Goal: Information Seeking & Learning: Learn about a topic

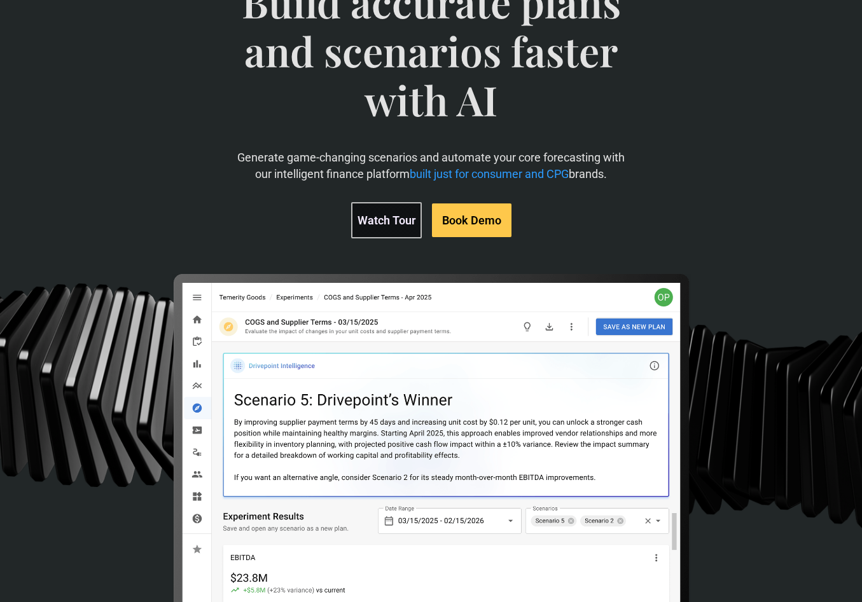
scroll to position [127, 0]
click at [383, 217] on link "Watch Tour" at bounding box center [386, 220] width 71 height 36
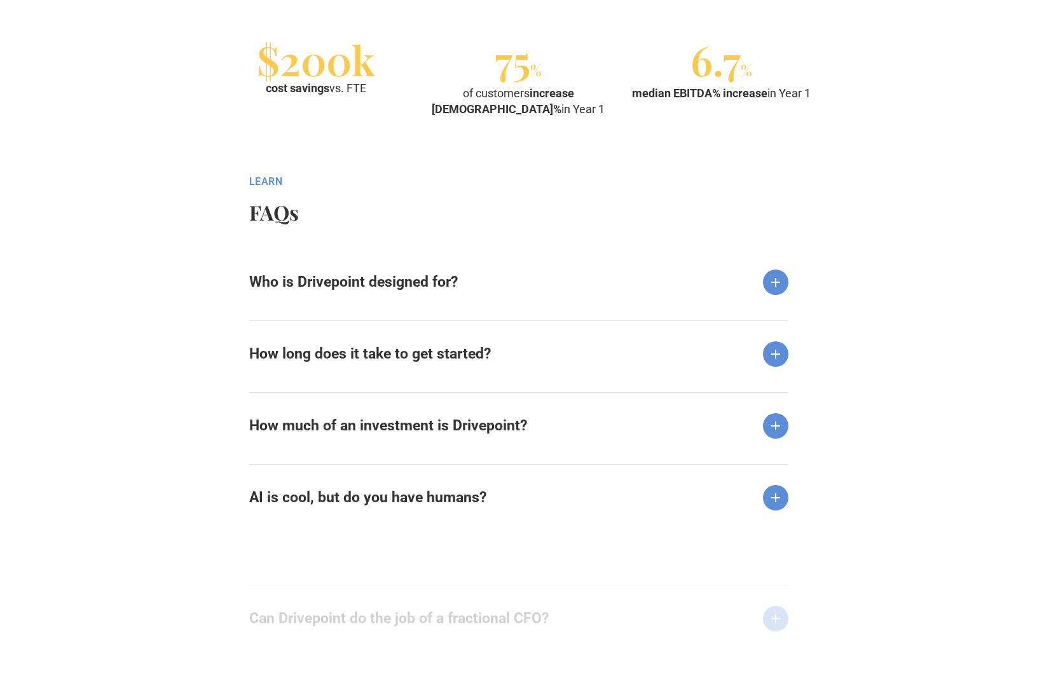
scroll to position [1526, 0]
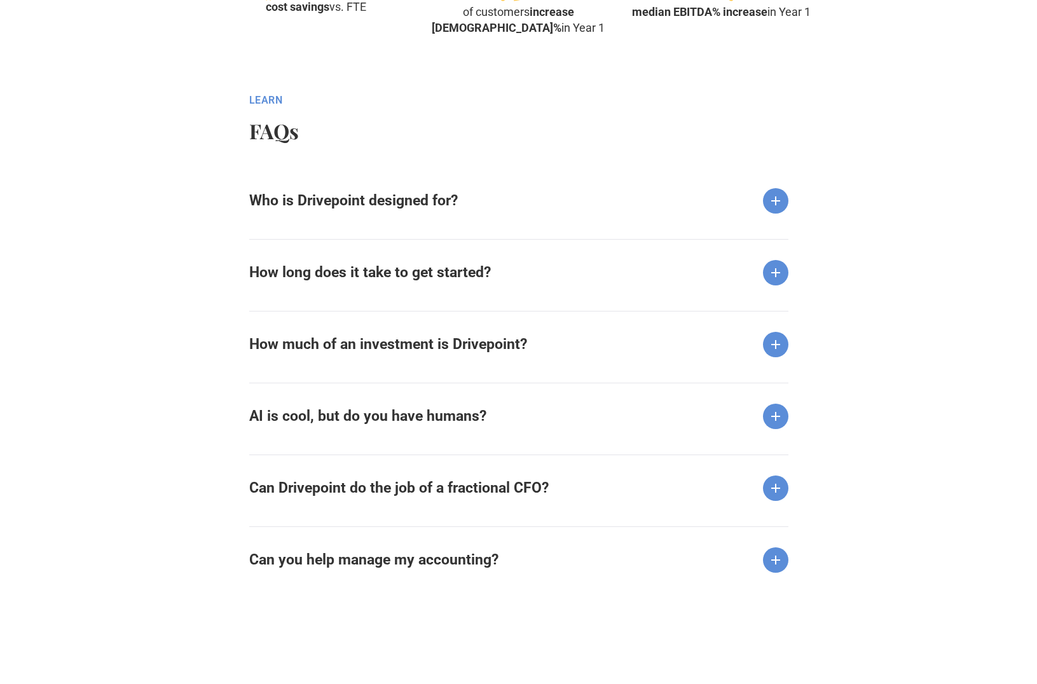
click at [768, 198] on img at bounding box center [775, 200] width 25 height 25
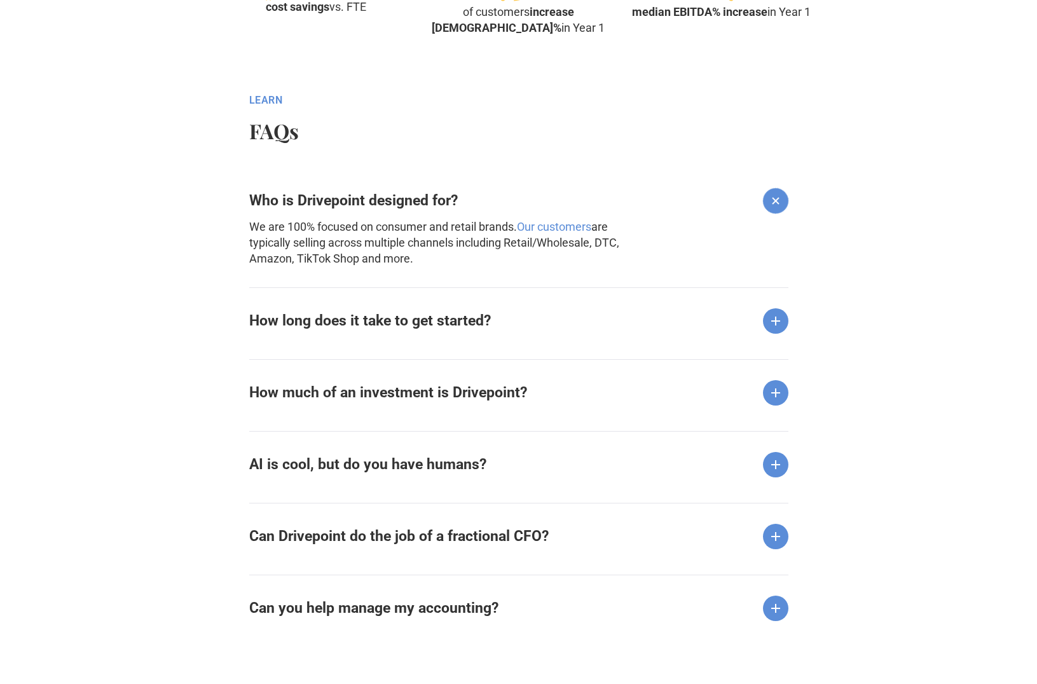
click at [780, 324] on img at bounding box center [775, 320] width 25 height 25
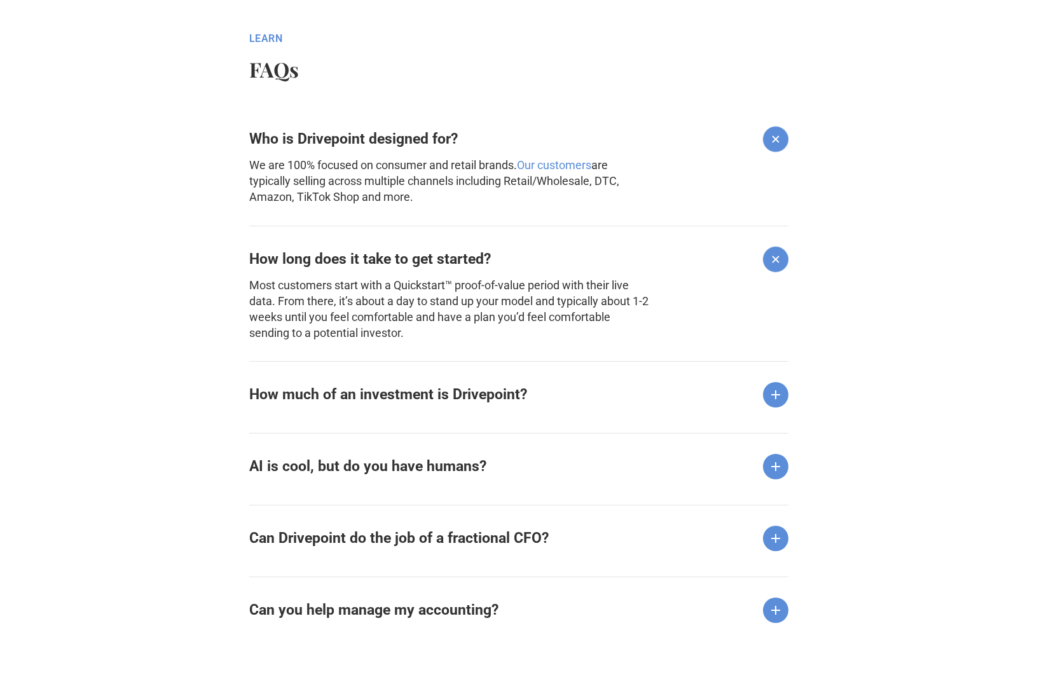
scroll to position [1590, 0]
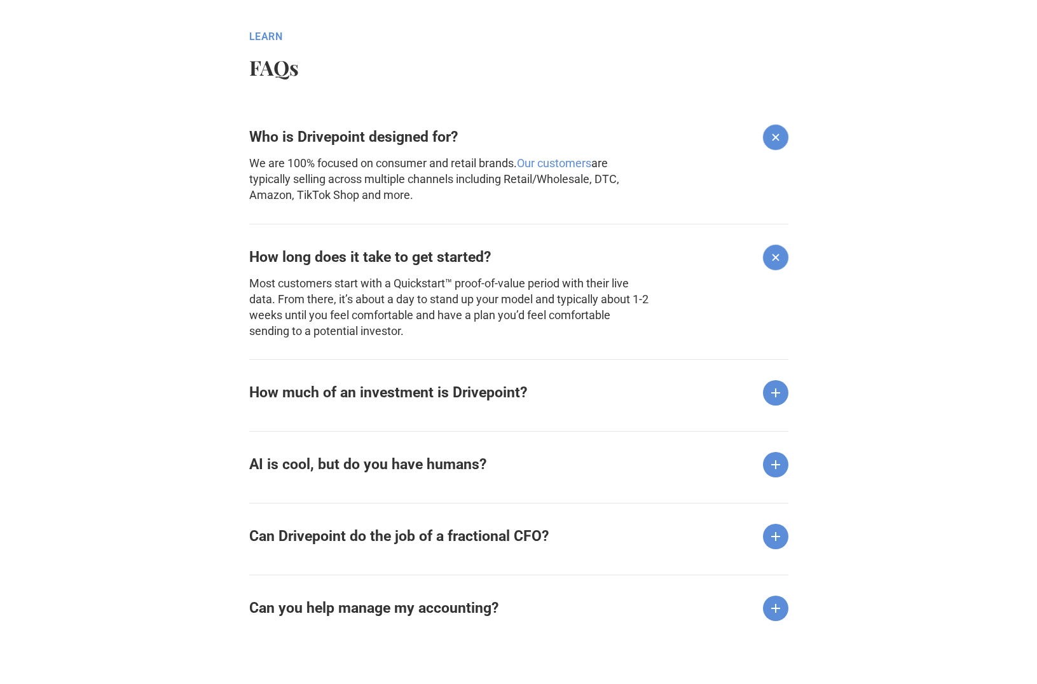
click at [779, 373] on div "How much of an investment is Drivepoint?" at bounding box center [518, 382] width 539 height 46
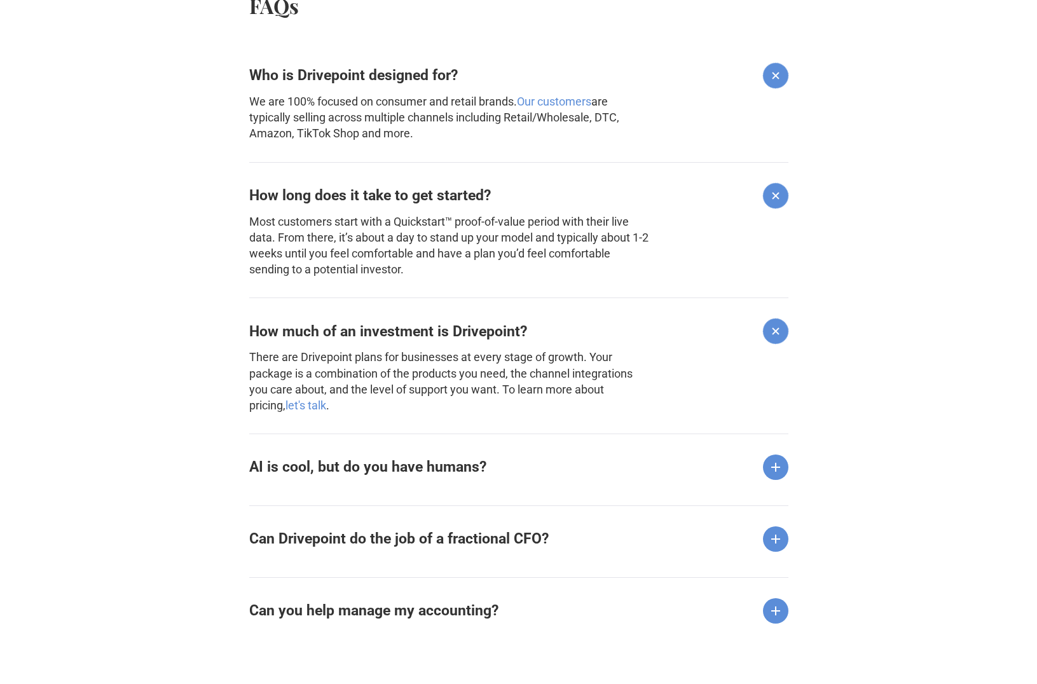
scroll to position [1654, 0]
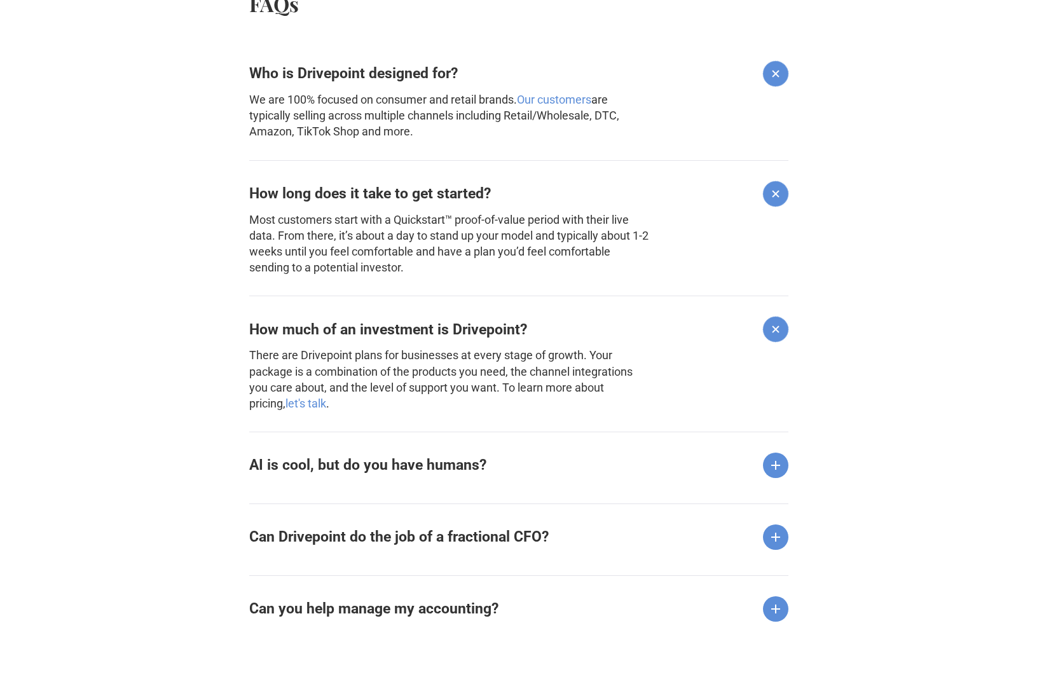
click at [775, 463] on img at bounding box center [775, 465] width 25 height 25
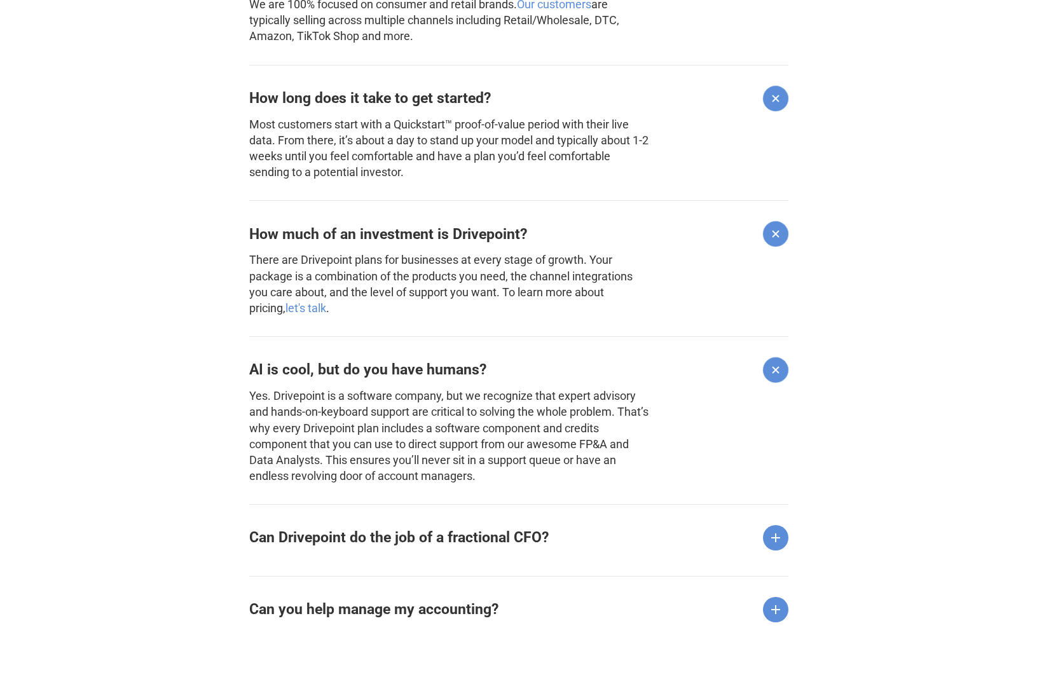
scroll to position [1781, 0]
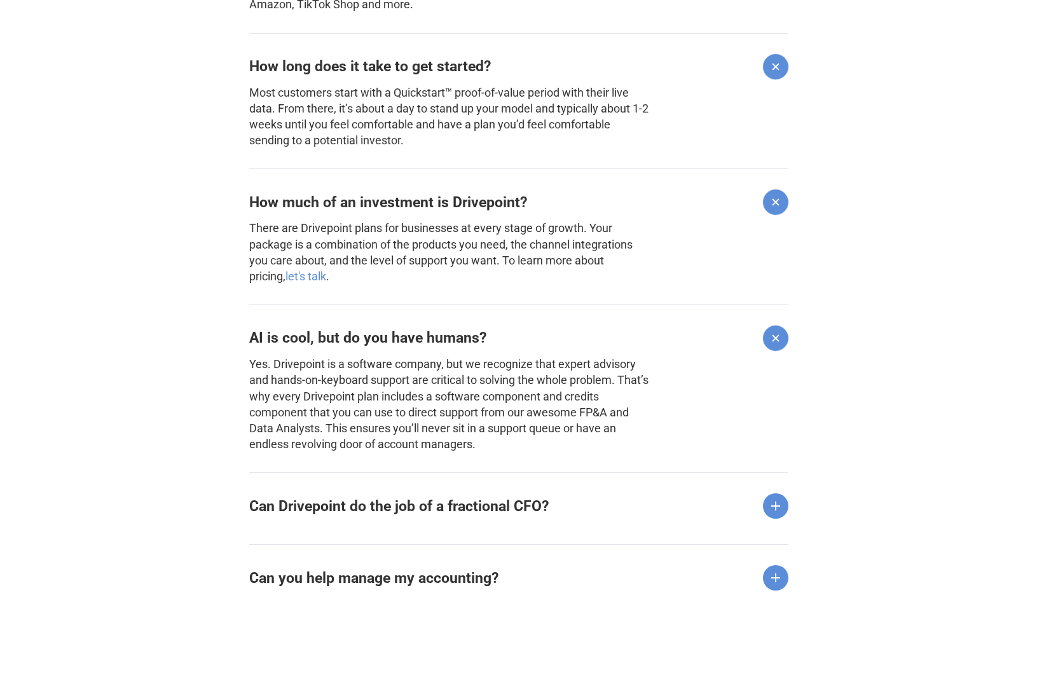
click at [771, 506] on img at bounding box center [775, 506] width 25 height 25
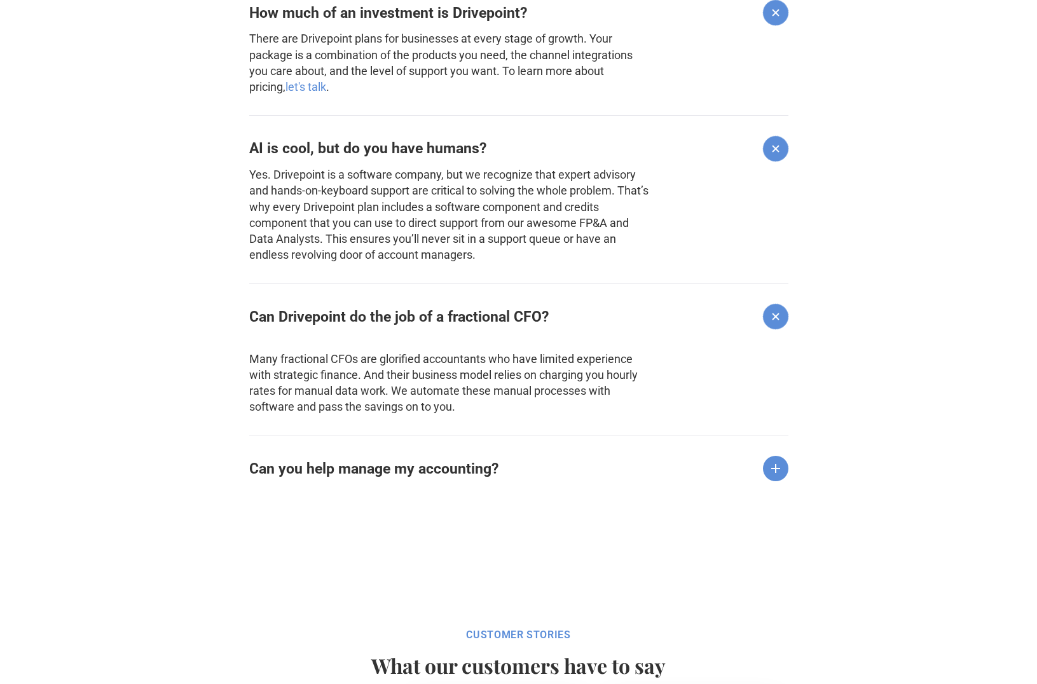
scroll to position [1971, 0]
click at [782, 463] on img at bounding box center [775, 467] width 25 height 25
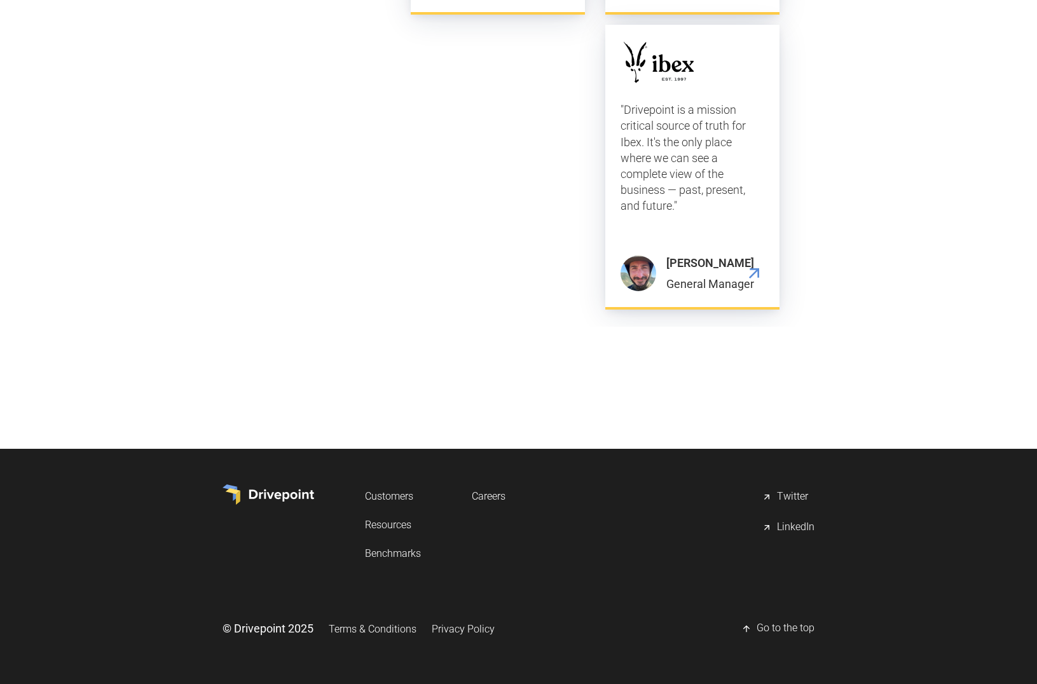
scroll to position [4120, 0]
click at [782, 525] on div "LinkedIn" at bounding box center [796, 527] width 38 height 15
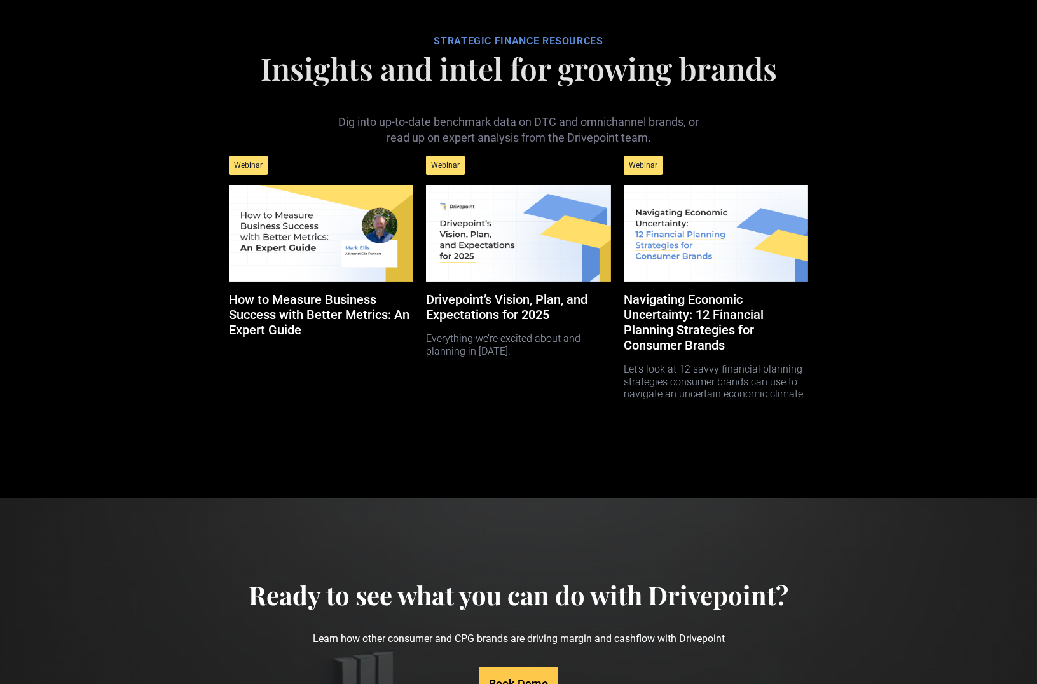
scroll to position [6159, 0]
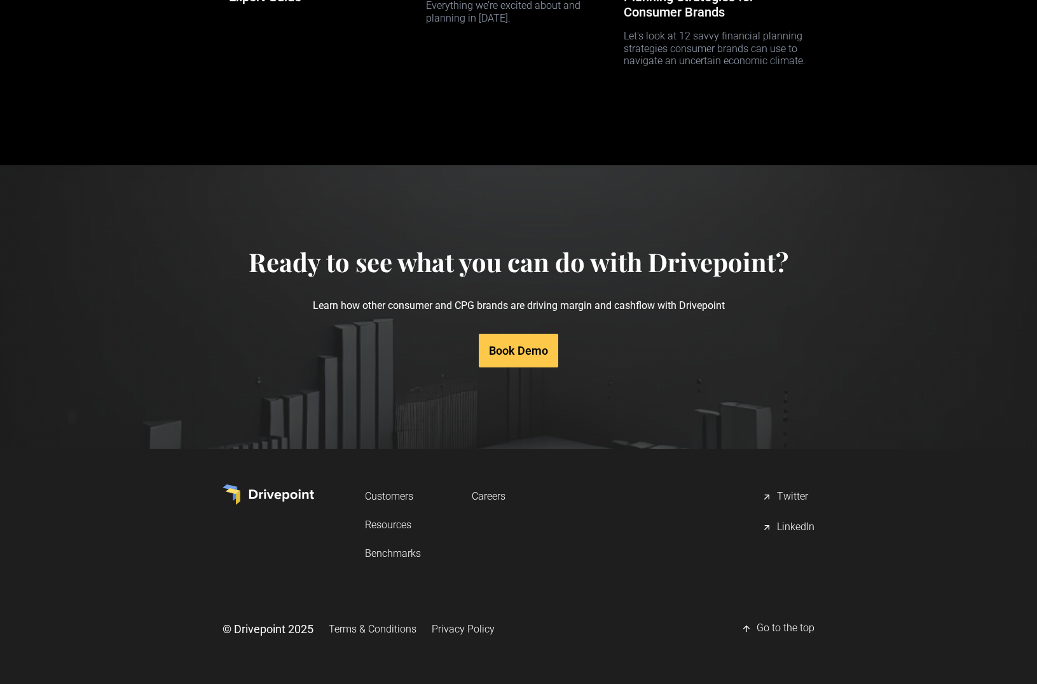
click at [389, 552] on link "Benchmarks" at bounding box center [393, 554] width 56 height 24
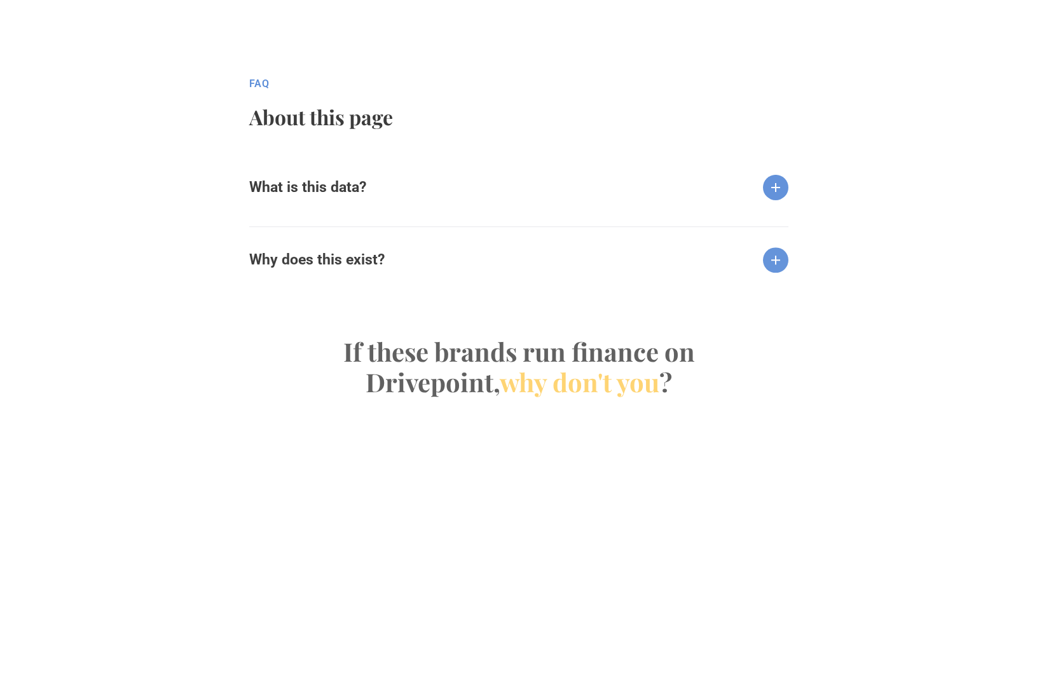
scroll to position [1399, 0]
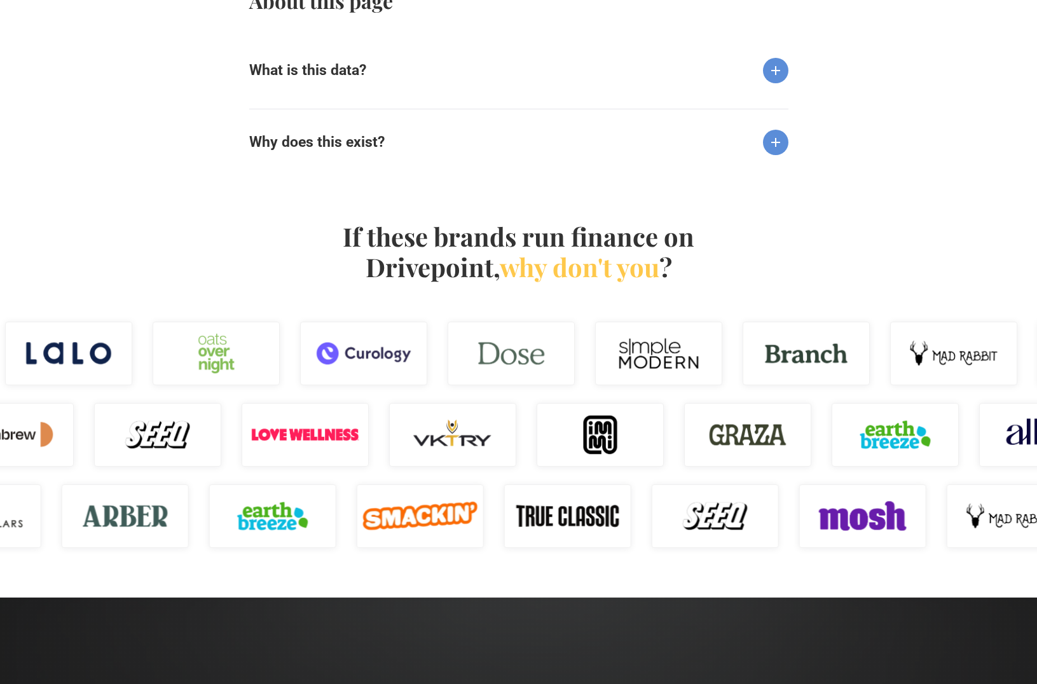
click at [501, 81] on div "What is this data?" at bounding box center [518, 61] width 539 height 46
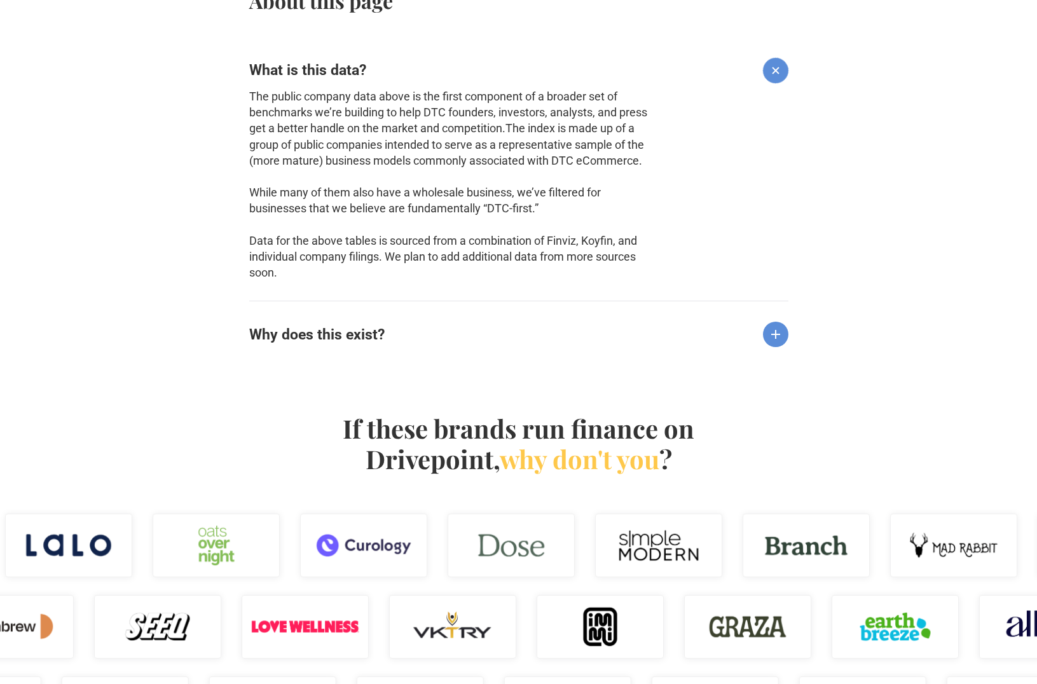
click at [763, 340] on img at bounding box center [775, 334] width 25 height 25
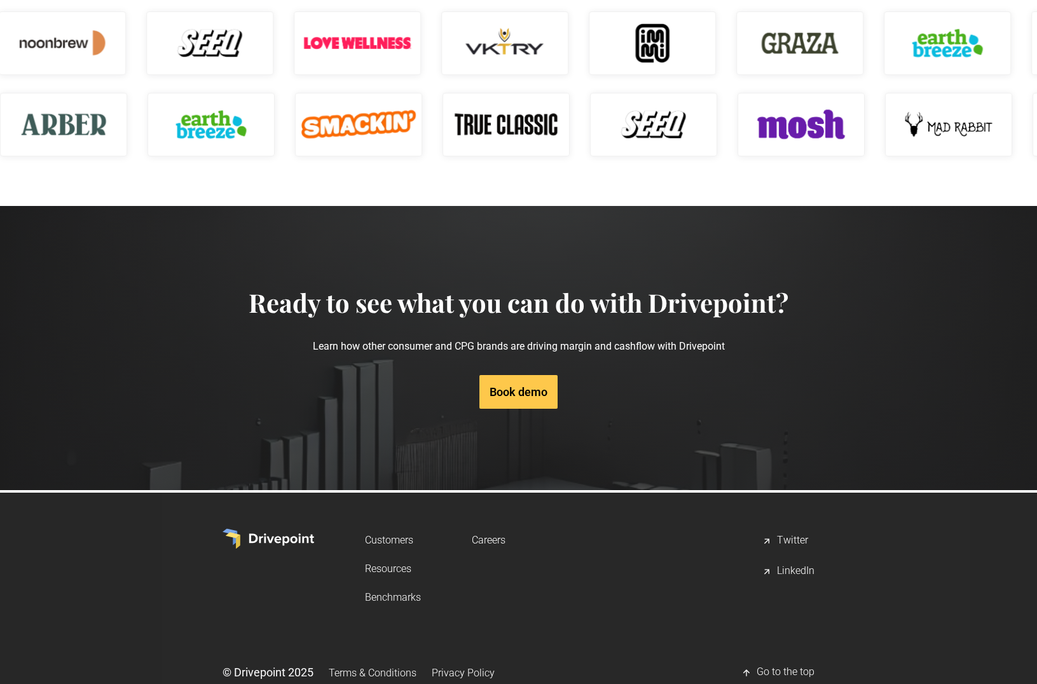
scroll to position [2251, 0]
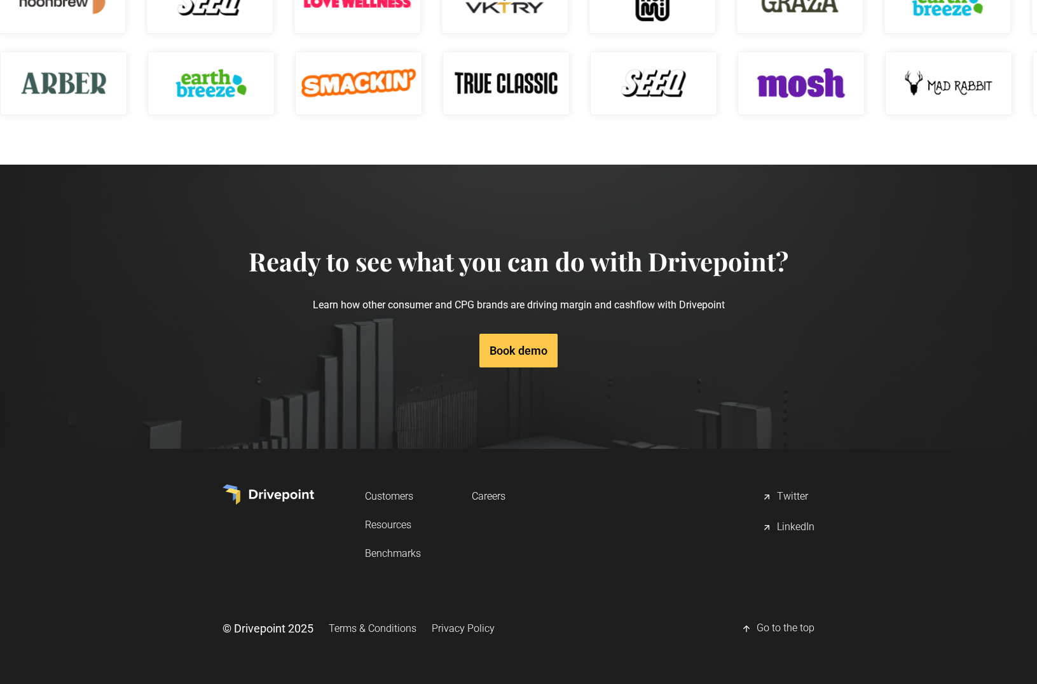
click at [795, 527] on div "LinkedIn" at bounding box center [796, 527] width 38 height 15
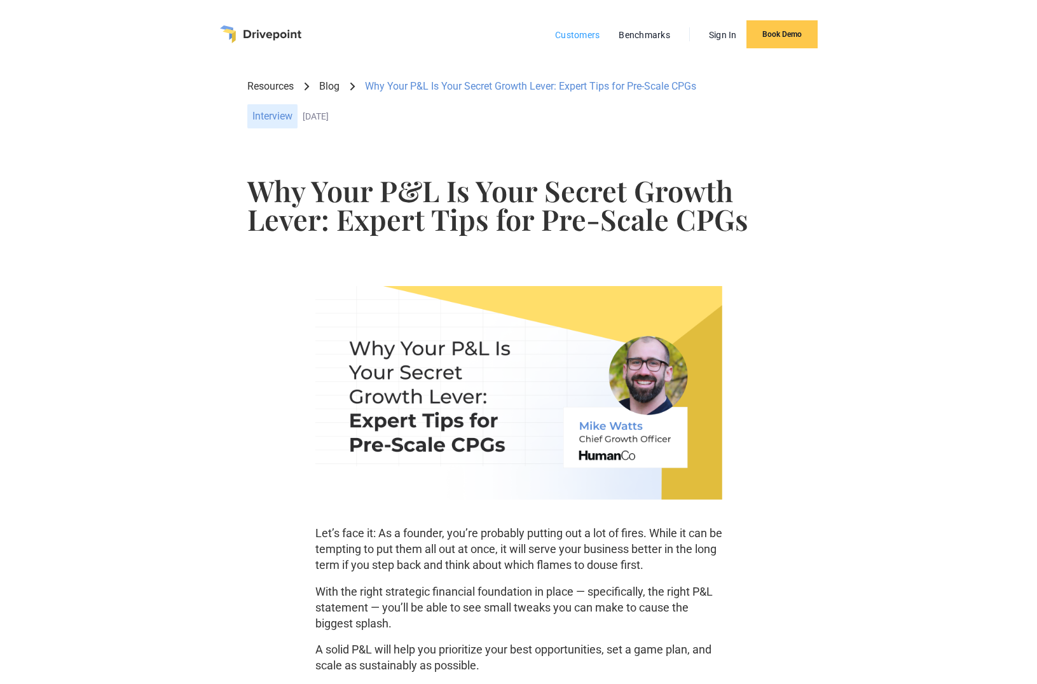
click at [579, 34] on link "Customers" at bounding box center [577, 35] width 57 height 17
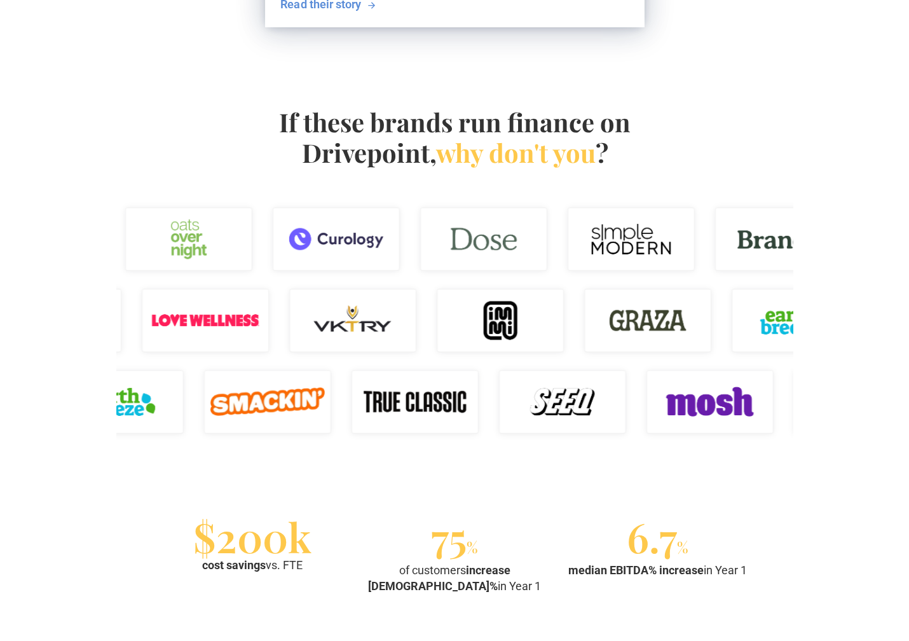
scroll to position [745, 0]
